Goal: Find specific page/section

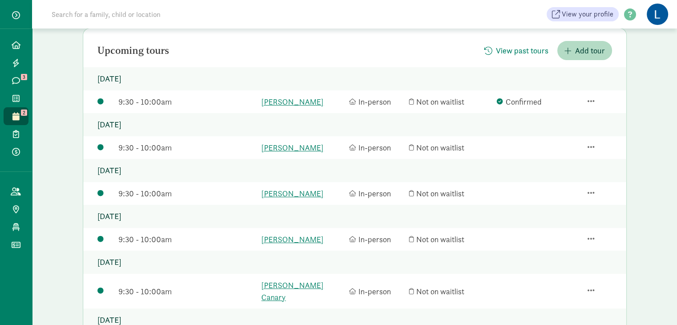
scroll to position [82, 0]
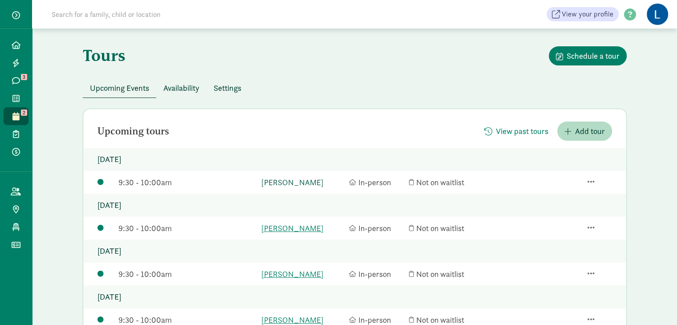
click at [289, 182] on link "[PERSON_NAME]" at bounding box center [302, 182] width 83 height 12
